Goal: Task Accomplishment & Management: Complete application form

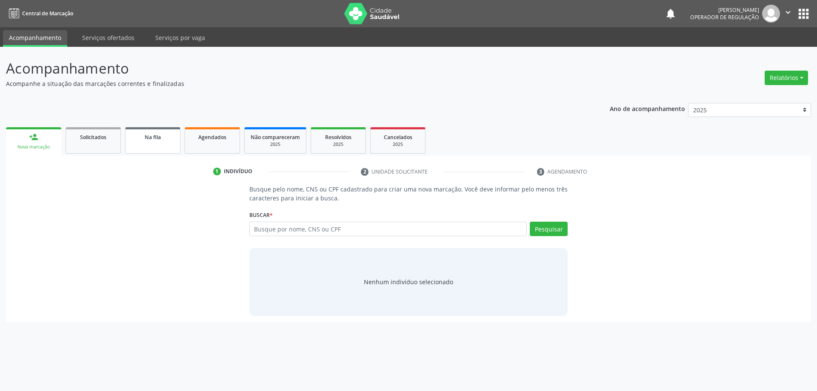
click at [154, 141] on div "Na fila" at bounding box center [152, 136] width 43 height 9
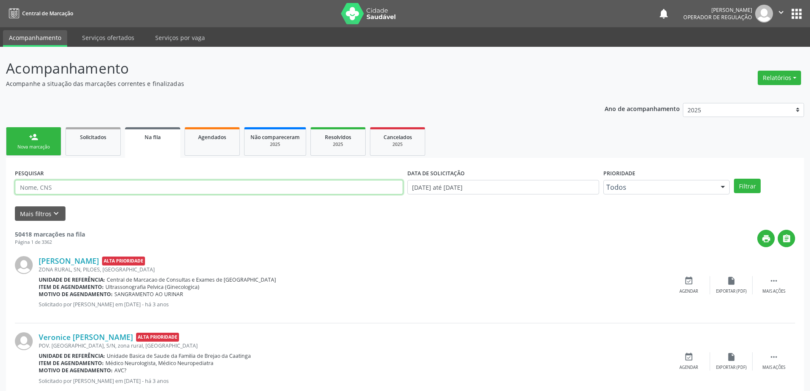
click at [62, 188] on input "text" at bounding box center [209, 187] width 388 height 14
type input "702303525318020"
click at [734, 179] on button "Filtrar" at bounding box center [747, 186] width 27 height 14
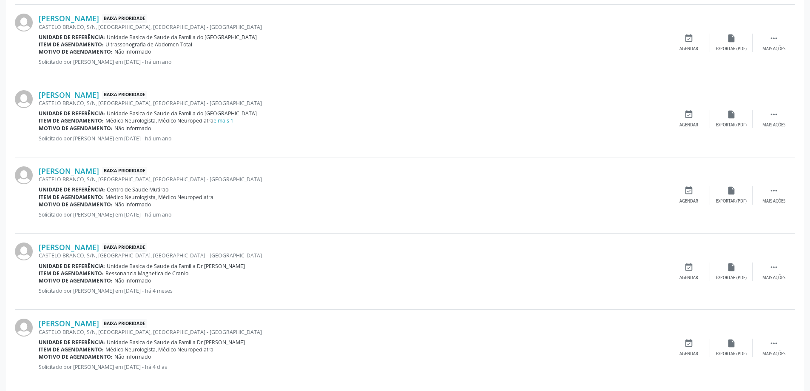
scroll to position [412, 0]
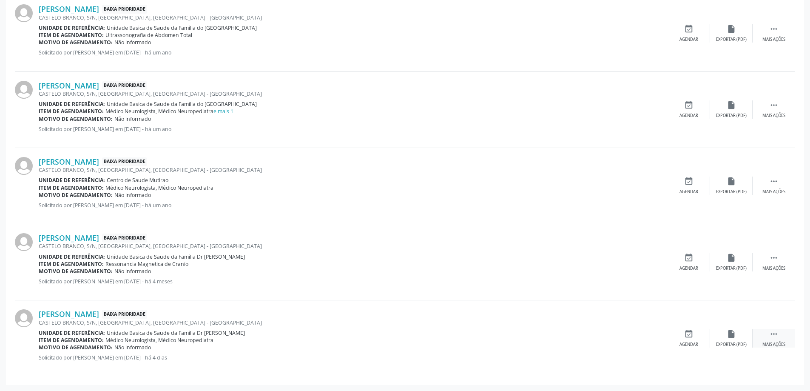
click at [766, 338] on div " Mais ações" at bounding box center [774, 338] width 43 height 18
click at [730, 340] on div "edit Editar" at bounding box center [731, 338] width 43 height 18
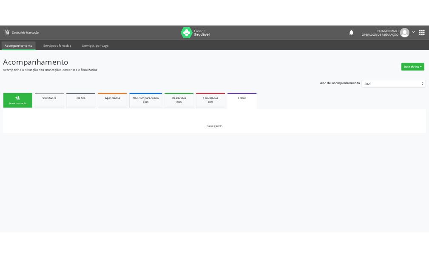
scroll to position [0, 0]
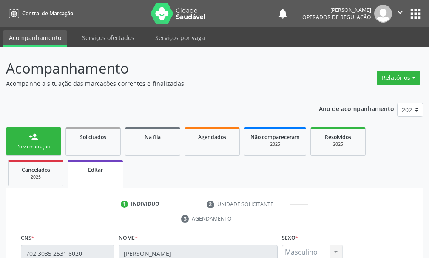
click at [115, 197] on link "1 Indivíduo" at bounding box center [157, 204] width 85 height 14
